Goal: Transaction & Acquisition: Purchase product/service

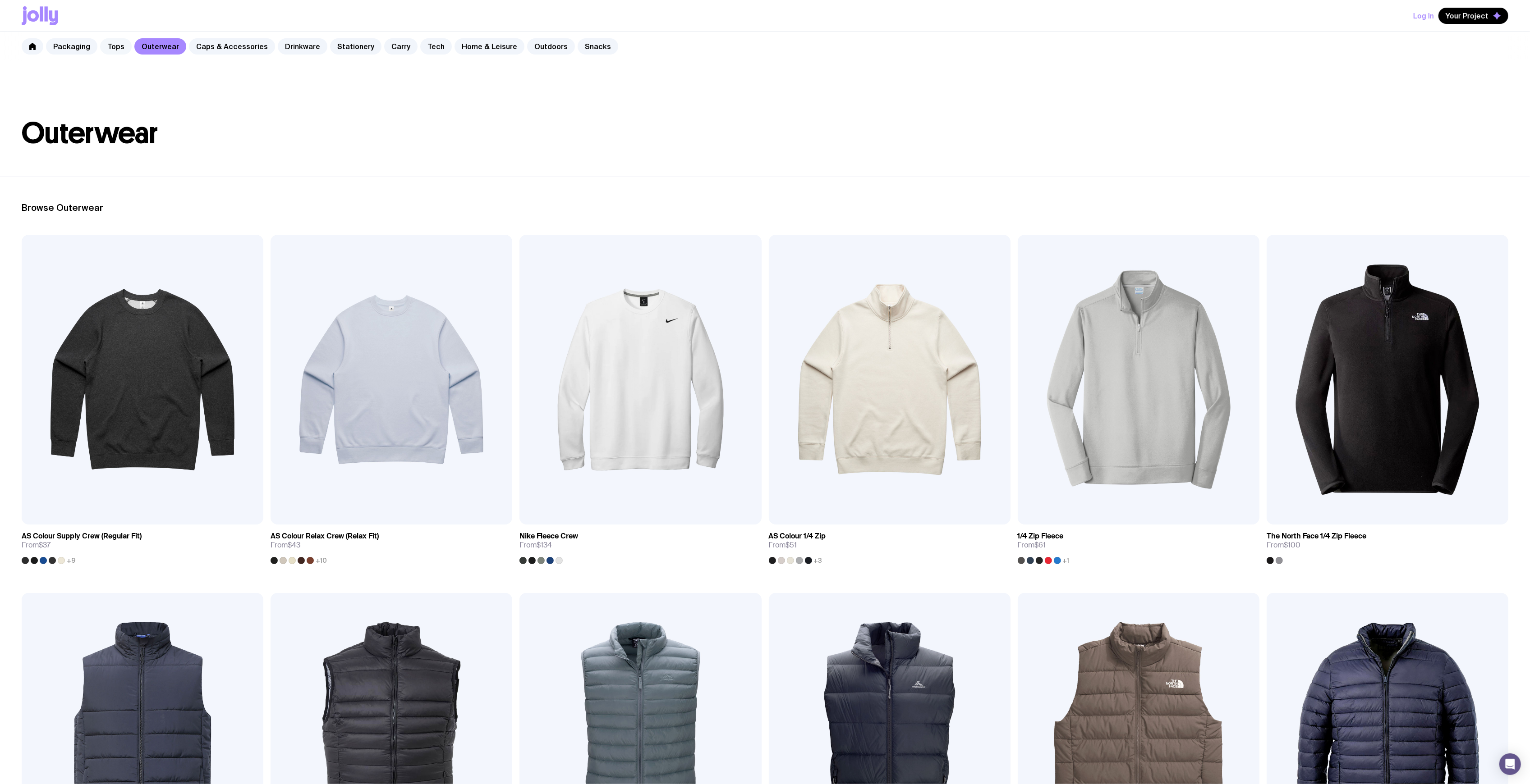
click at [122, 52] on link "Tops" at bounding box center [116, 46] width 32 height 16
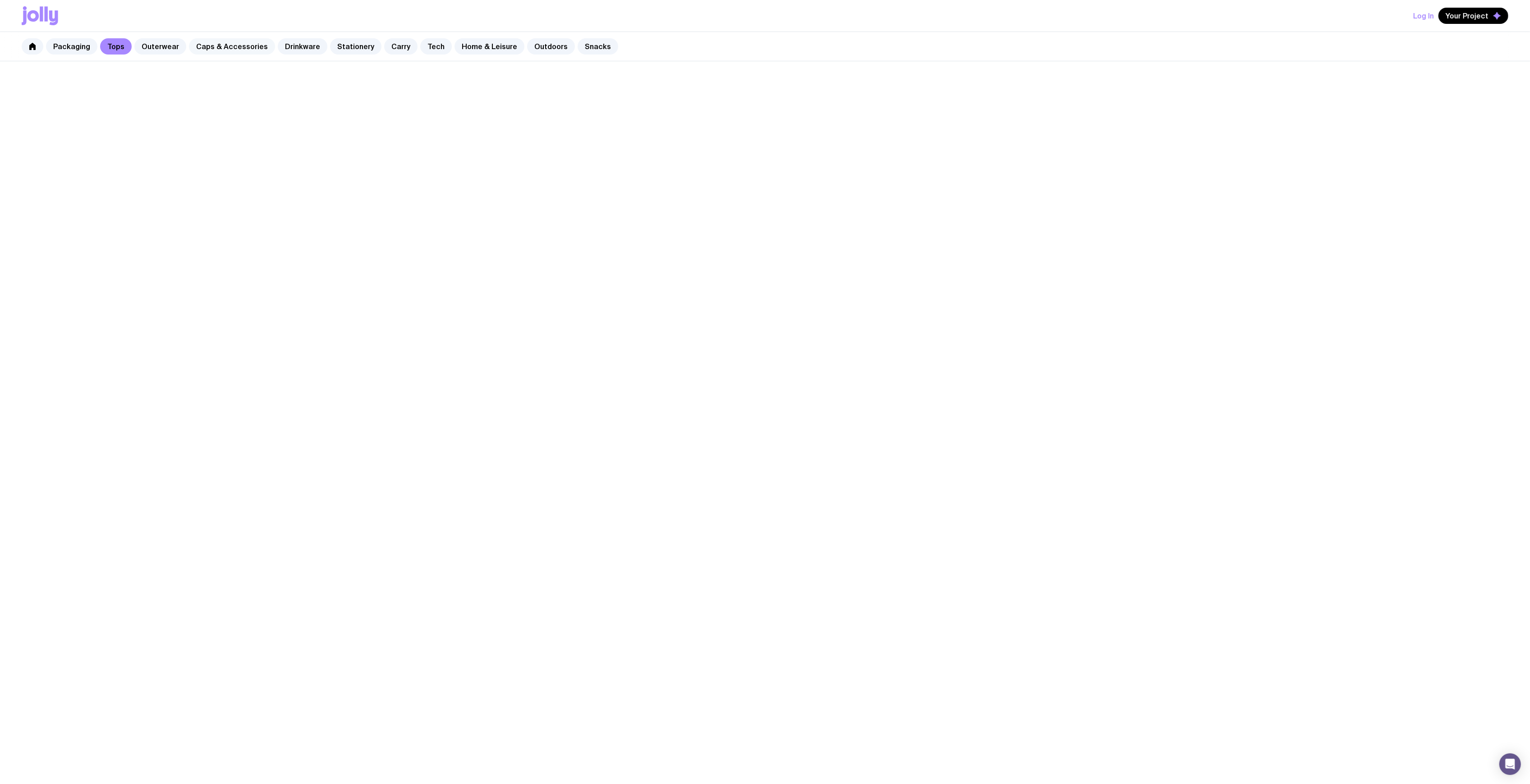
click at [210, 52] on link "Caps & Accessories" at bounding box center [232, 46] width 86 height 16
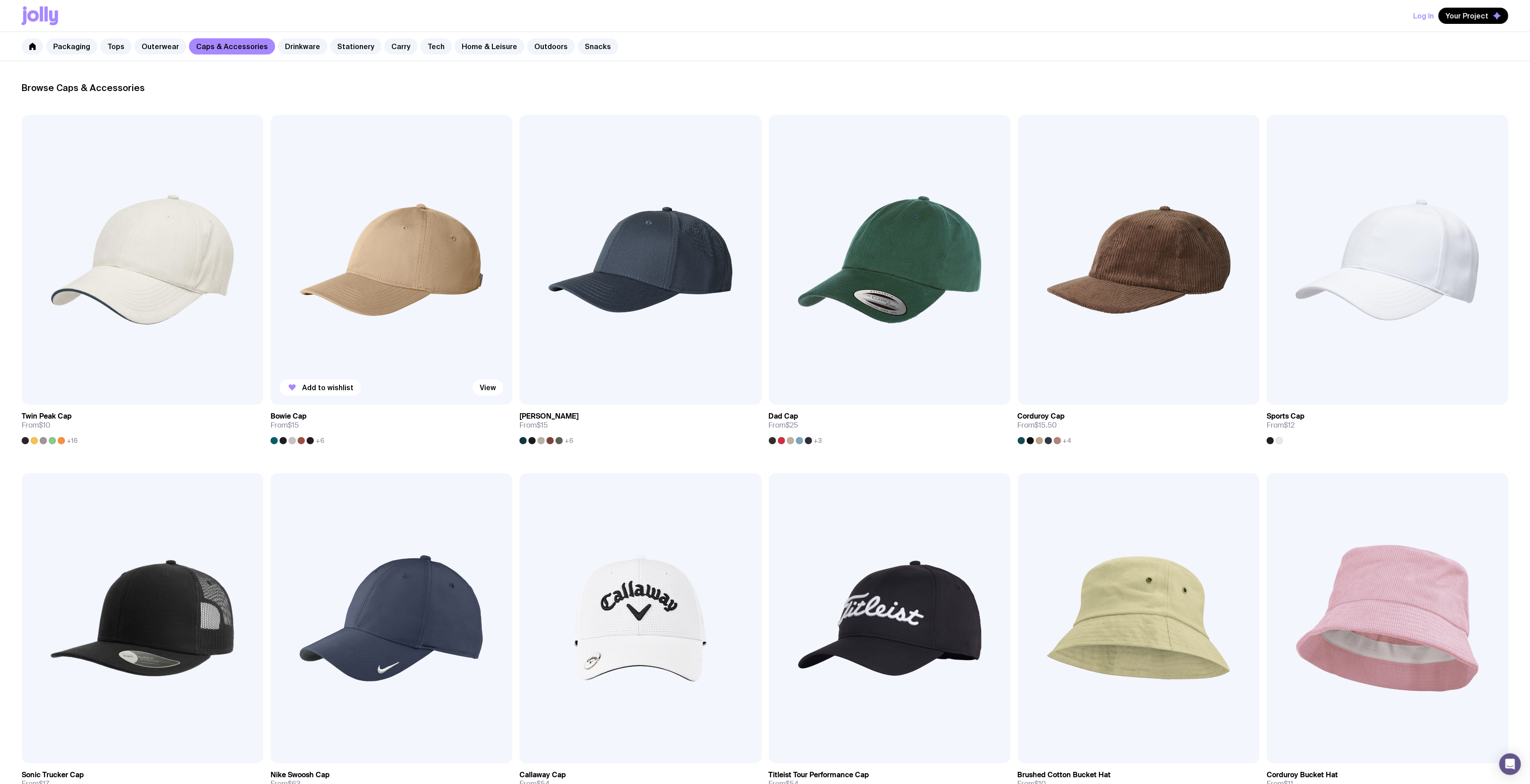
scroll to position [300, 0]
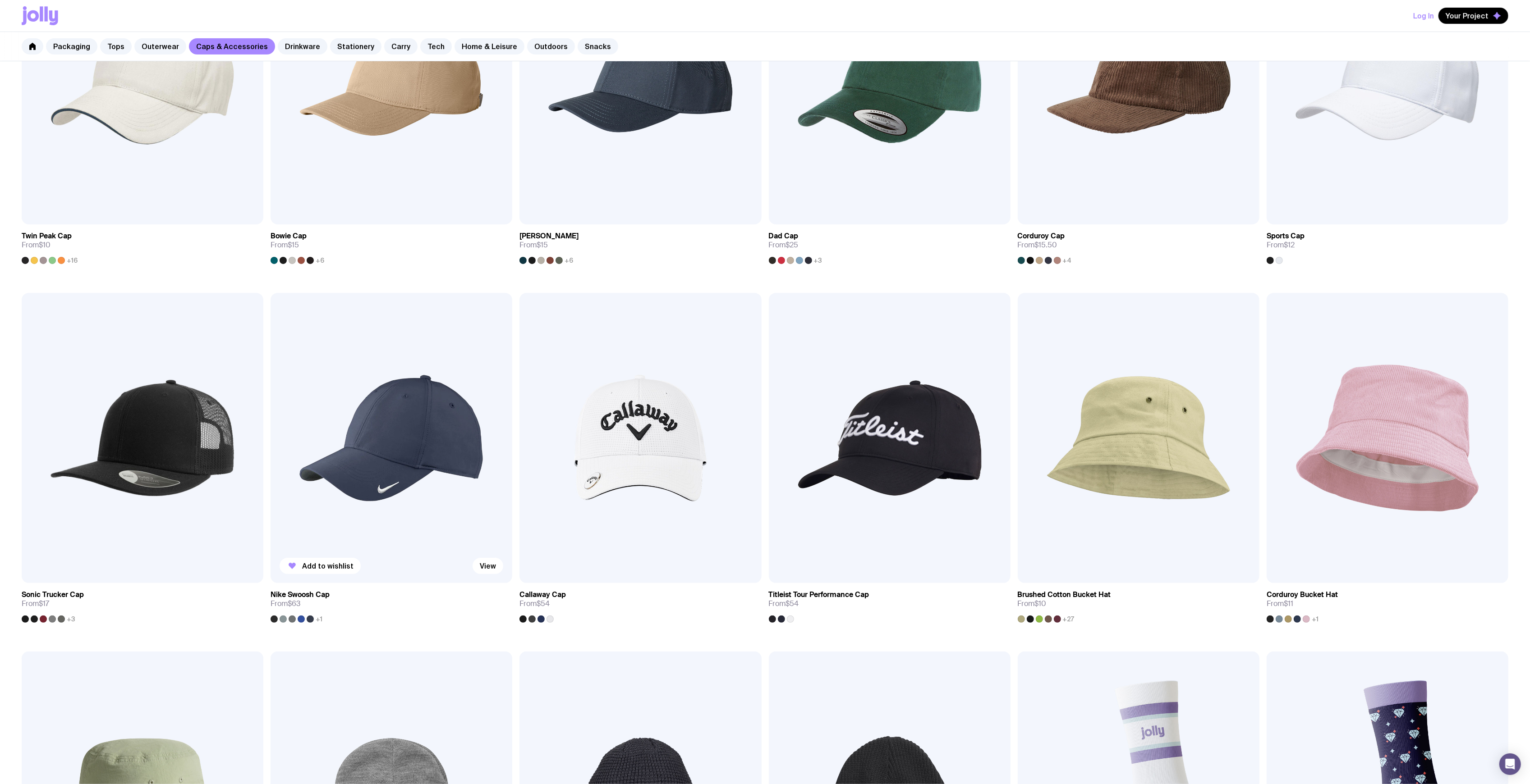
click at [423, 441] on img at bounding box center [391, 437] width 242 height 290
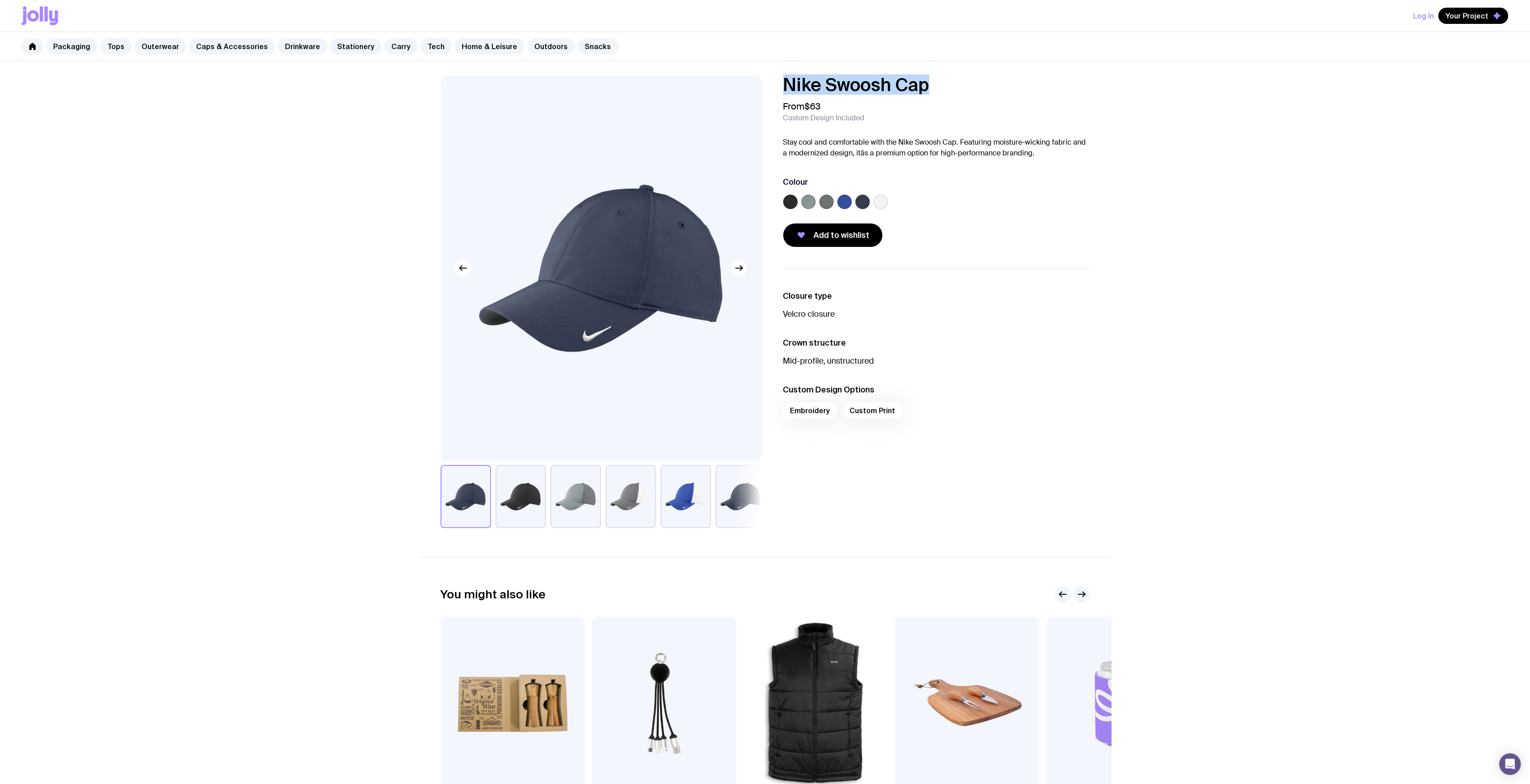
drag, startPoint x: 934, startPoint y: 83, endPoint x: 760, endPoint y: 82, distance: 174.0
click at [747, 80] on div "Nike Swoosh Cap From $63 Custom Design Included Stay cool and comfortable with …" at bounding box center [765, 302] width 693 height 453
copy h1 "Nike Swoosh Cap"
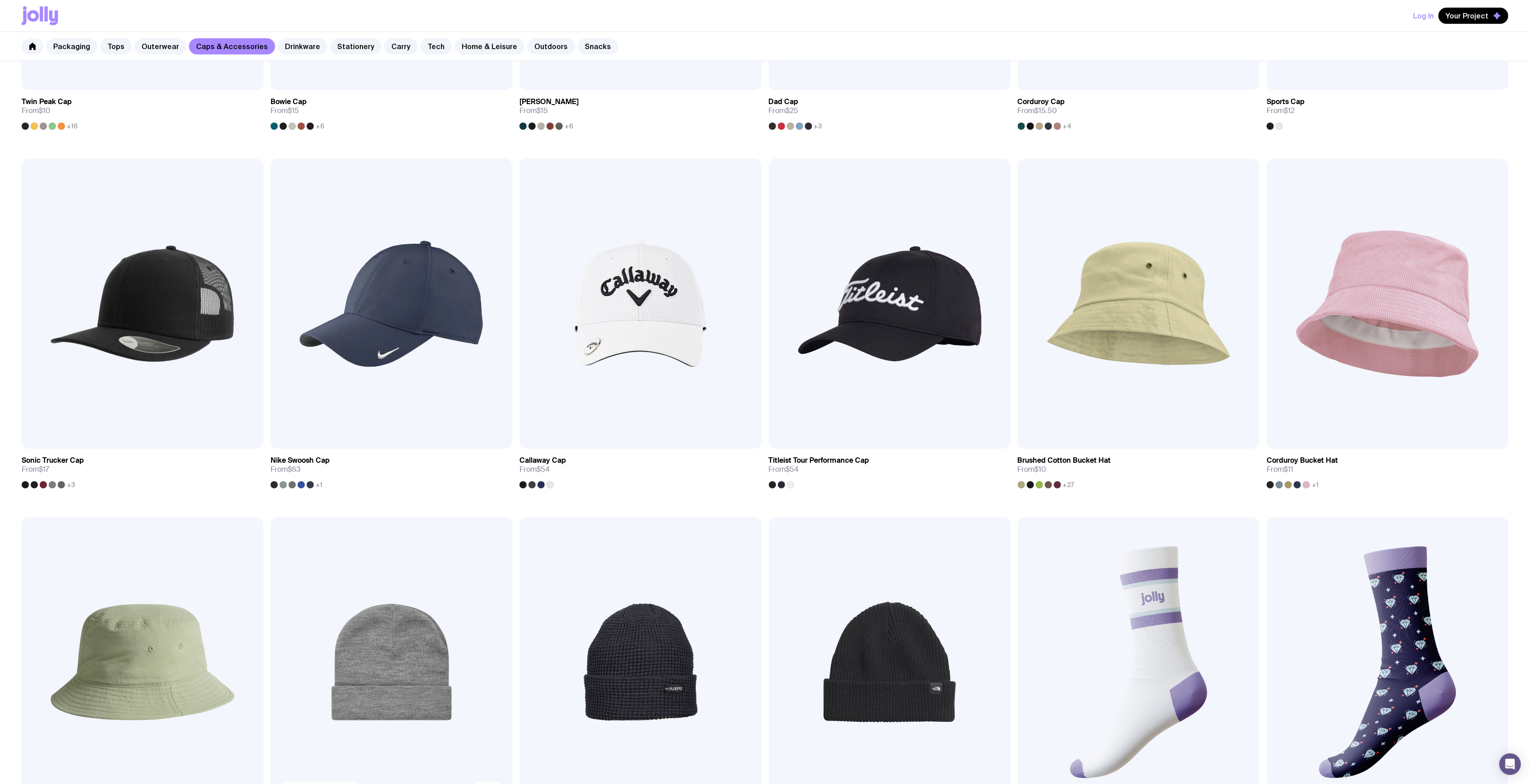
scroll to position [549, 0]
